Goal: Information Seeking & Learning: Learn about a topic

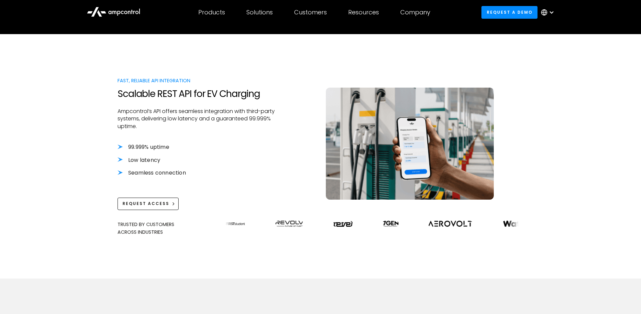
click at [119, 147] on li "99.999% uptime" at bounding box center [197, 146] width 158 height 7
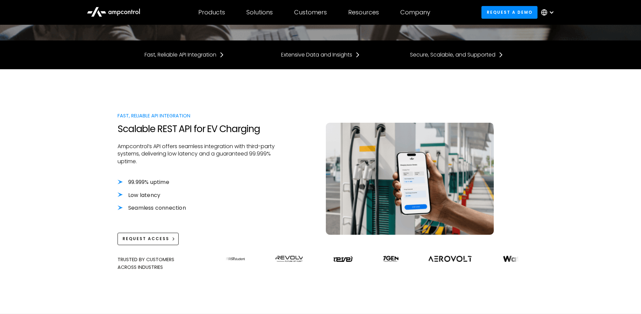
scroll to position [176, 0]
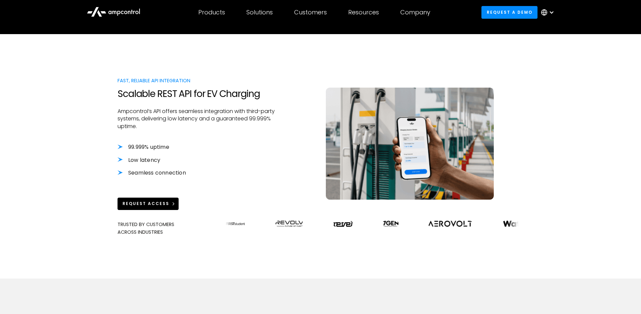
click at [166, 203] on div "Request Access" at bounding box center [146, 203] width 47 height 6
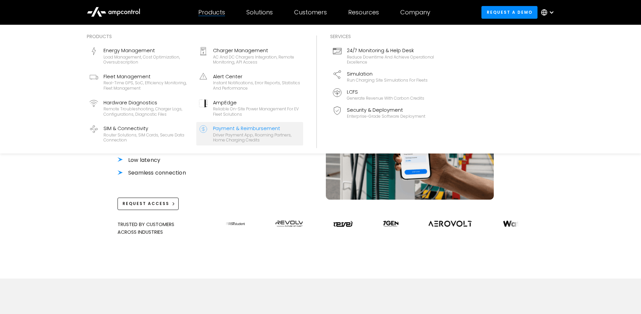
click at [253, 126] on div "Payment & Reimbursement" at bounding box center [257, 128] width 88 height 7
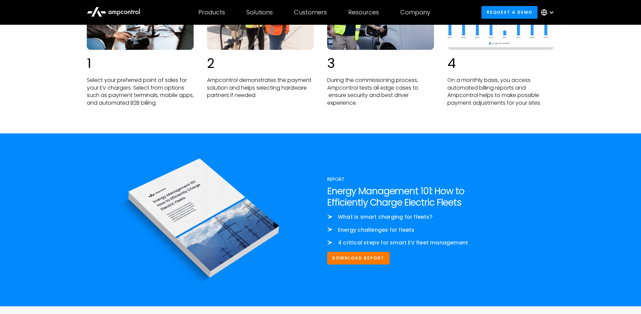
scroll to position [1588, 0]
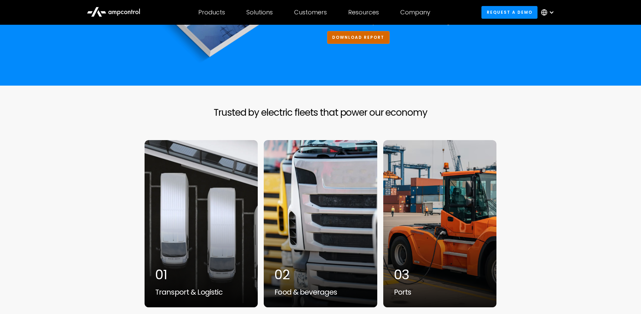
click at [354, 36] on link "Download Report" at bounding box center [358, 37] width 62 height 12
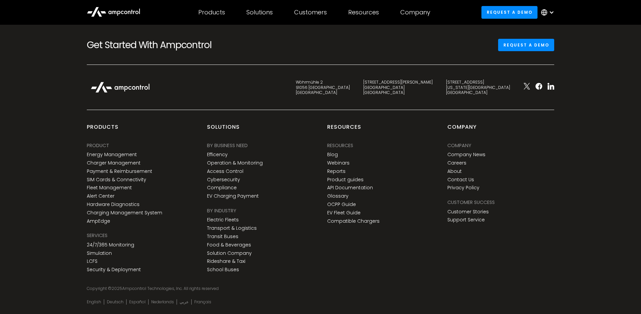
scroll to position [956, 0]
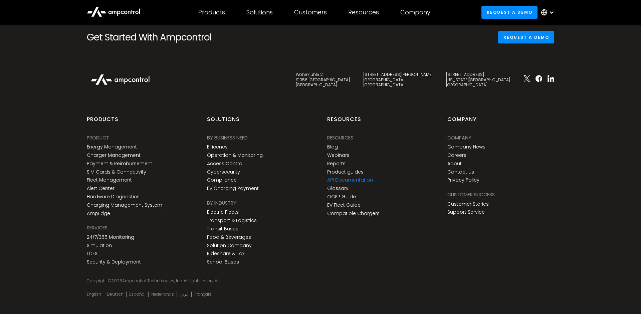
click at [358, 177] on link "API Documentation" at bounding box center [350, 180] width 46 height 6
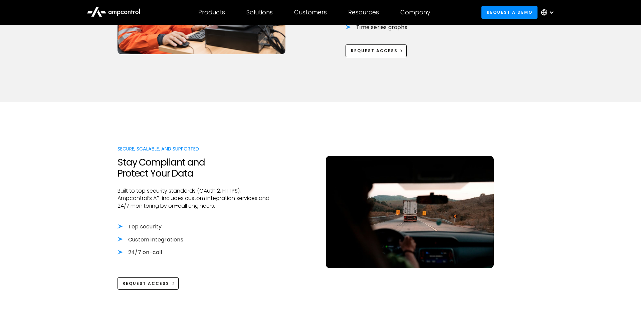
scroll to position [573, 0]
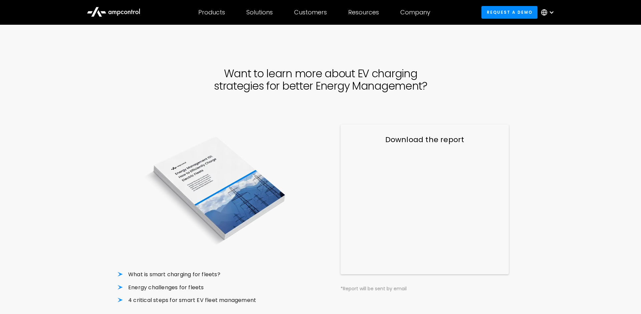
scroll to position [956, 0]
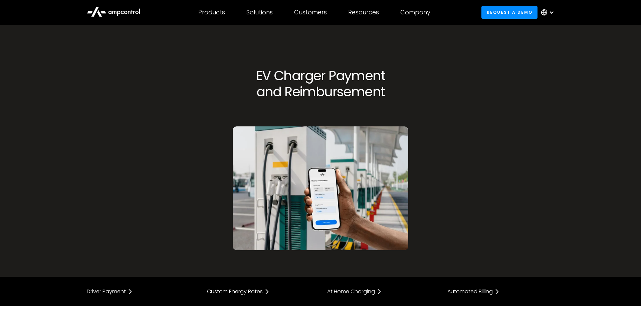
scroll to position [1588, 0]
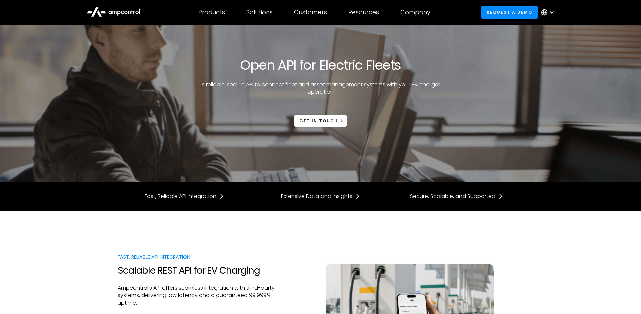
scroll to position [176, 0]
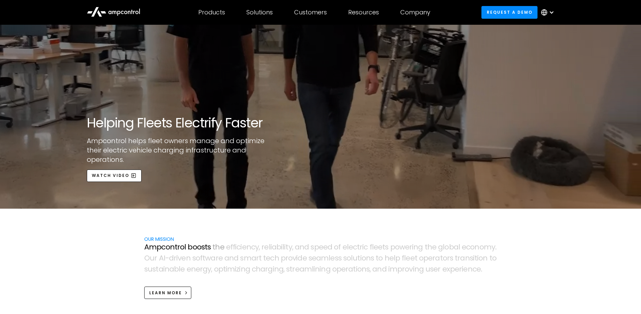
scroll to position [132, 0]
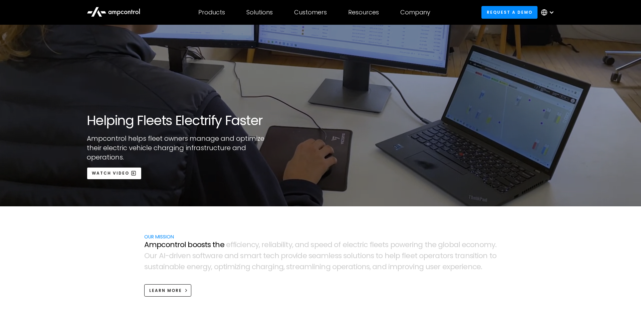
click at [121, 169] on div "open lightbox" at bounding box center [320, 49] width 641 height 314
